Goal: Information Seeking & Learning: Learn about a topic

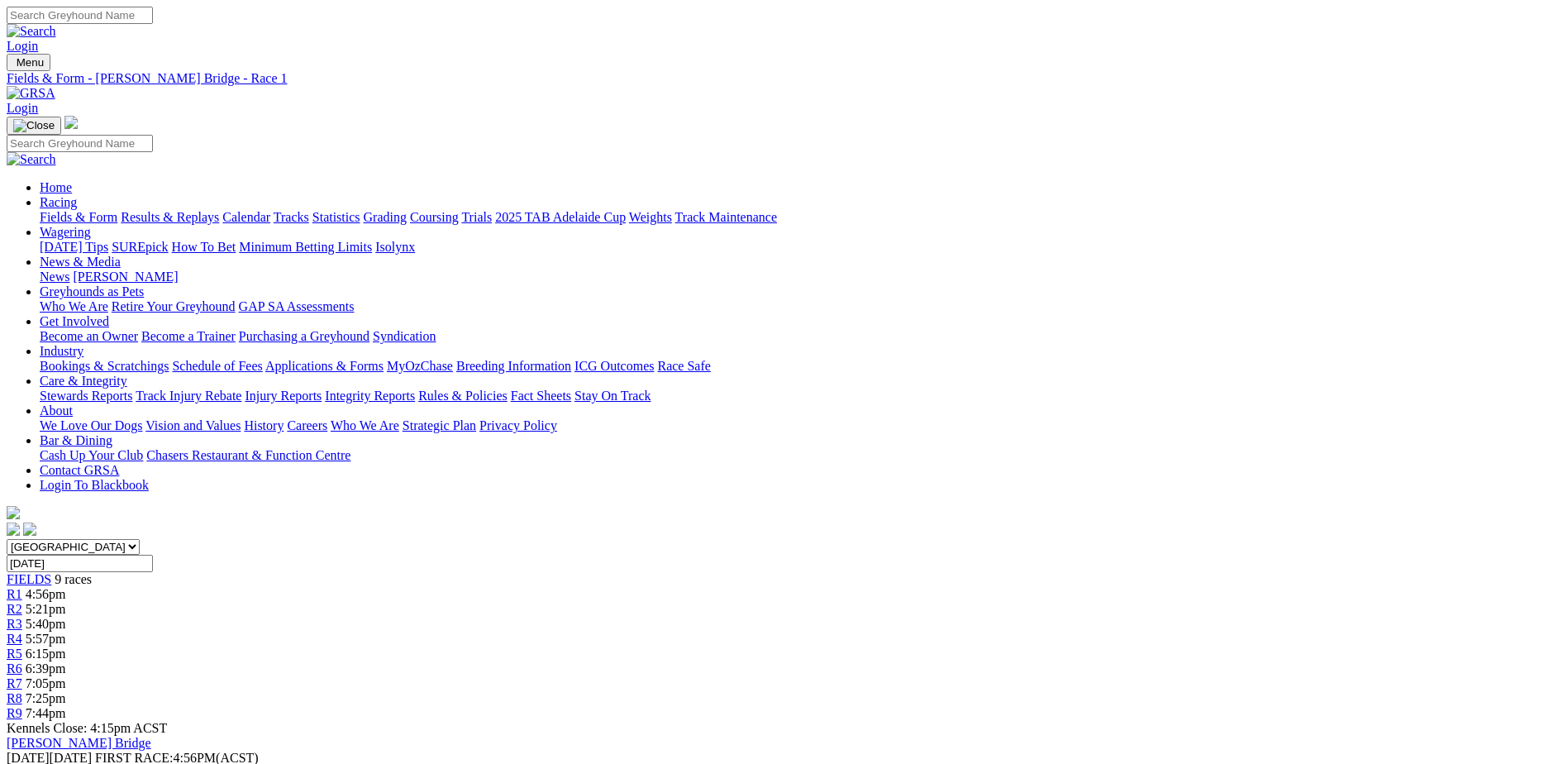
click at [55, 86] on img at bounding box center [30, 93] width 49 height 15
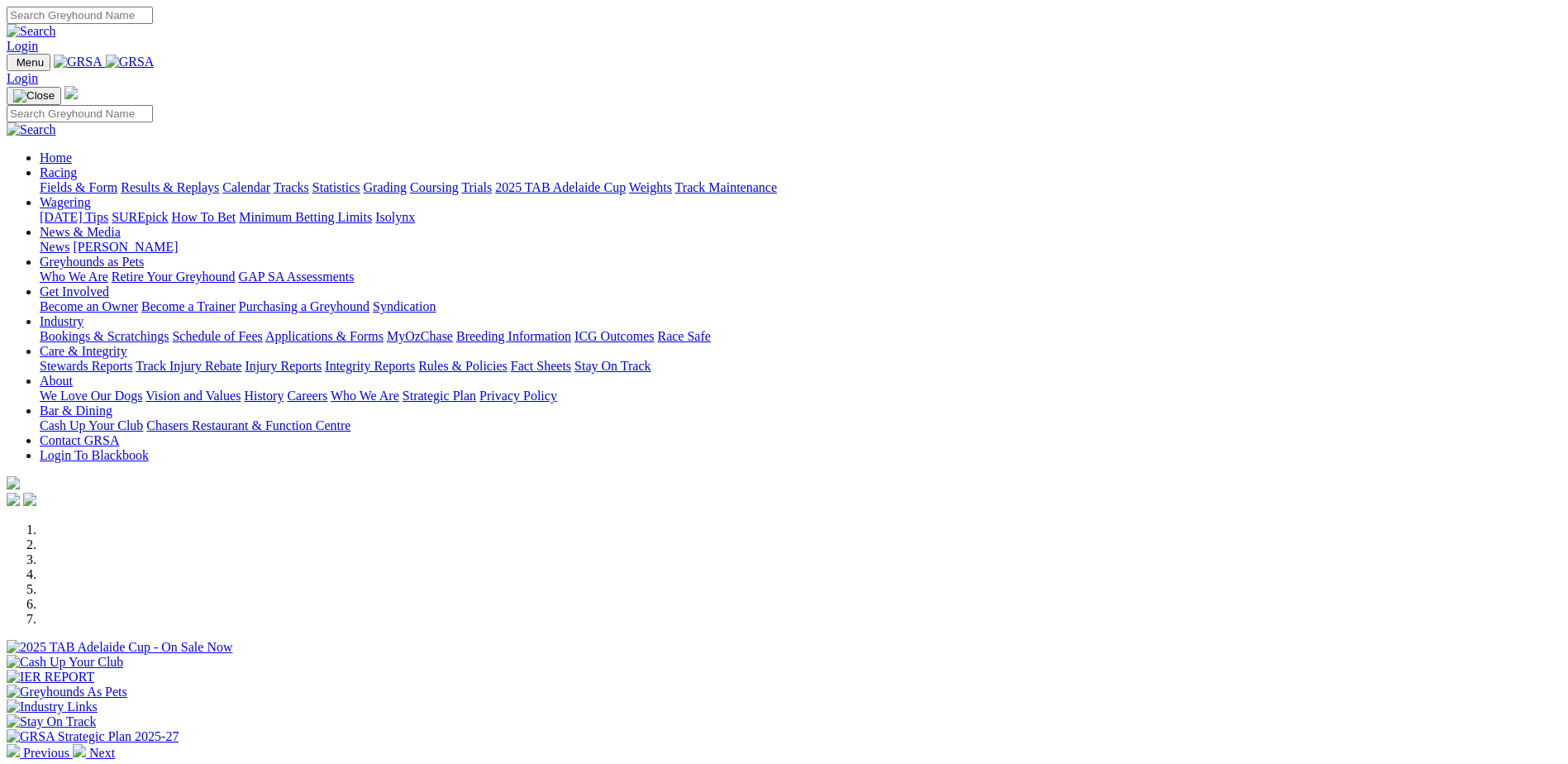
scroll to position [331, 0]
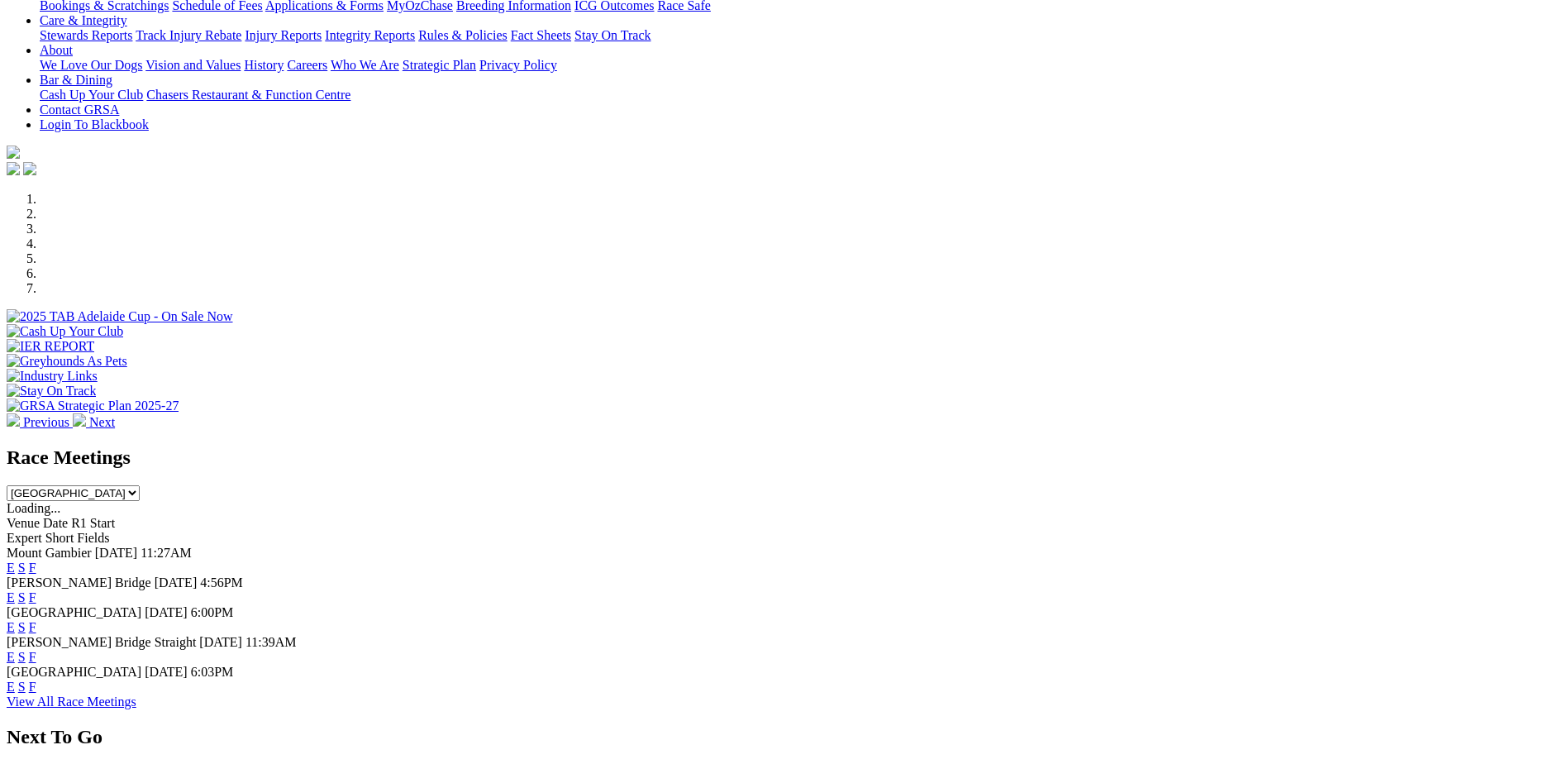
click at [15, 620] on link "E" at bounding box center [10, 627] width 9 height 14
